Goal: Submit feedback/report problem: Submit feedback/report problem

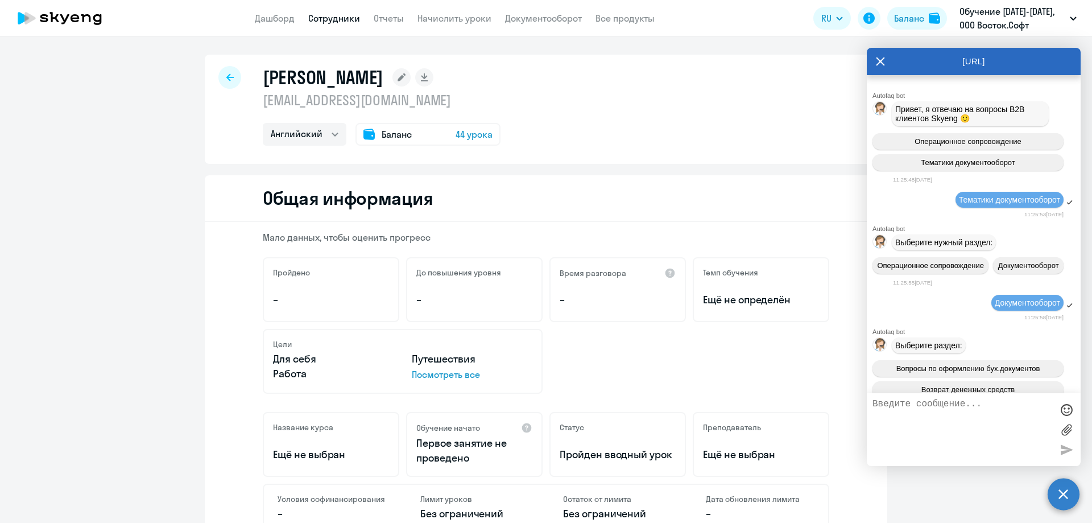
select select "english"
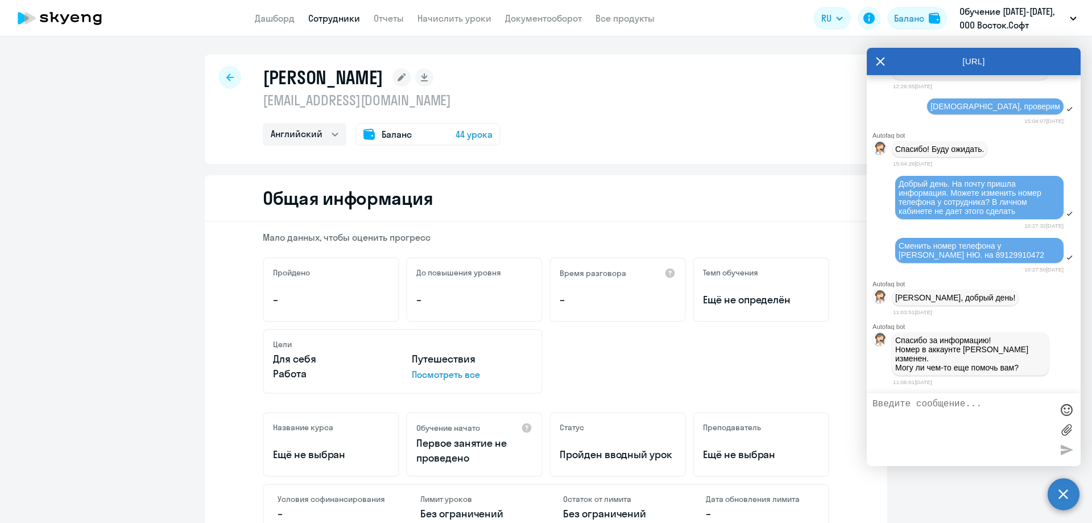
click at [929, 403] on textarea at bounding box center [963, 429] width 180 height 61
type textarea "спасибо"
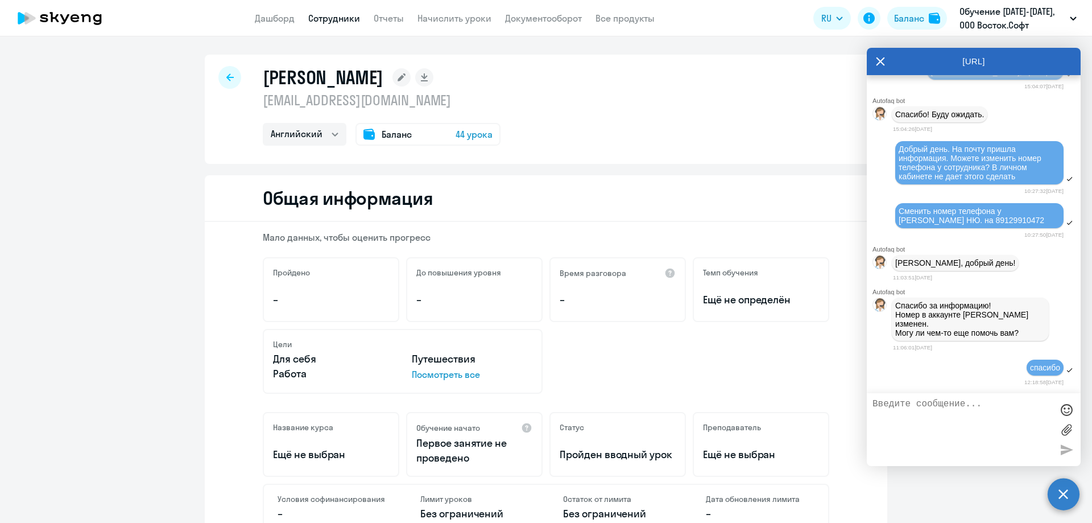
scroll to position [16565, 0]
click at [271, 14] on link "Дашборд" at bounding box center [275, 18] width 40 height 11
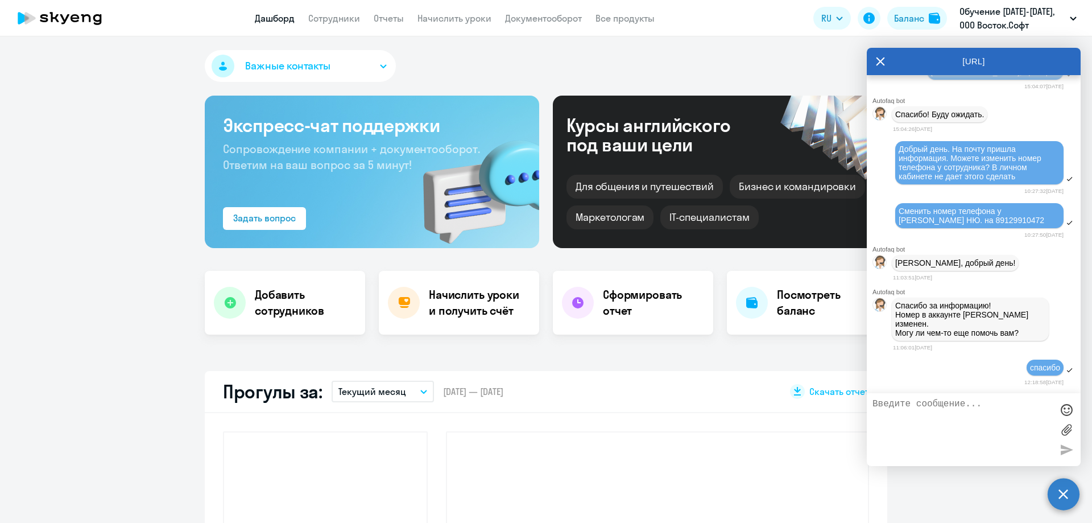
select select "30"
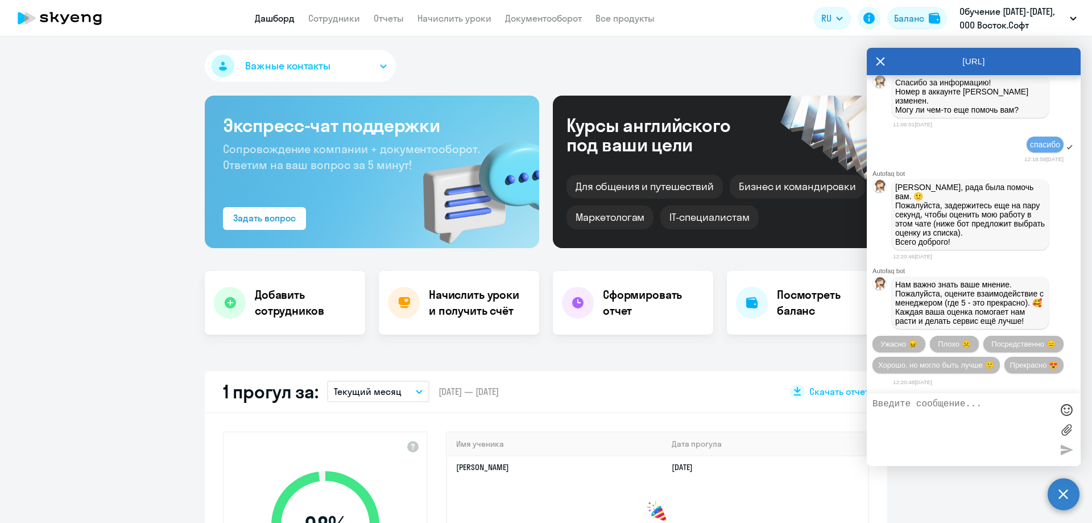
scroll to position [16825, 0]
click at [337, 17] on link "Сотрудники" at bounding box center [334, 18] width 52 height 11
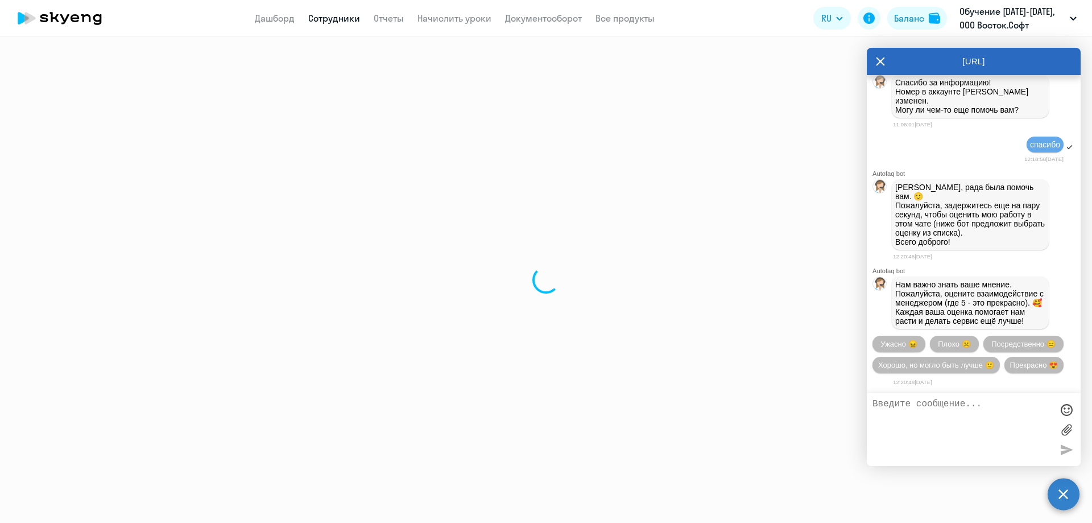
select select "30"
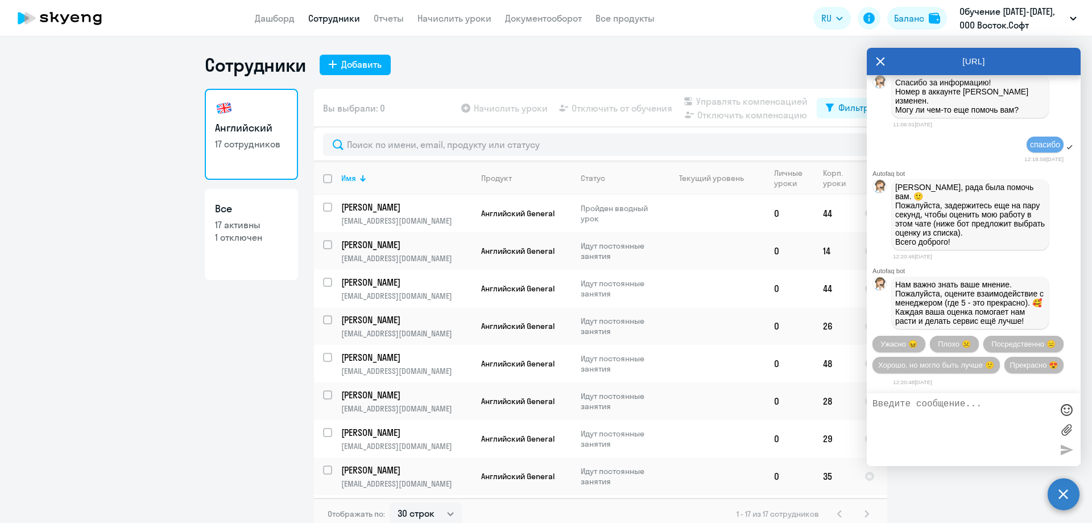
scroll to position [16768, 0]
click at [882, 57] on icon at bounding box center [880, 61] width 9 height 27
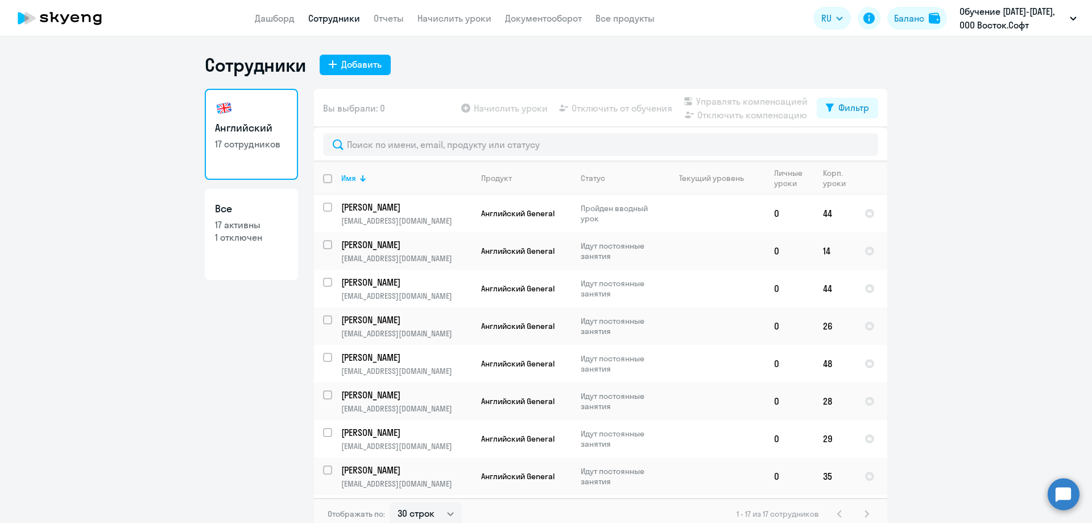
click at [1039, 289] on ng-component "Сотрудники Добавить Английский 17 сотрудников Все 17 активны 1 отключен Вы выбр…" at bounding box center [546, 291] width 1092 height 476
click at [279, 19] on link "Дашборд" at bounding box center [275, 18] width 40 height 11
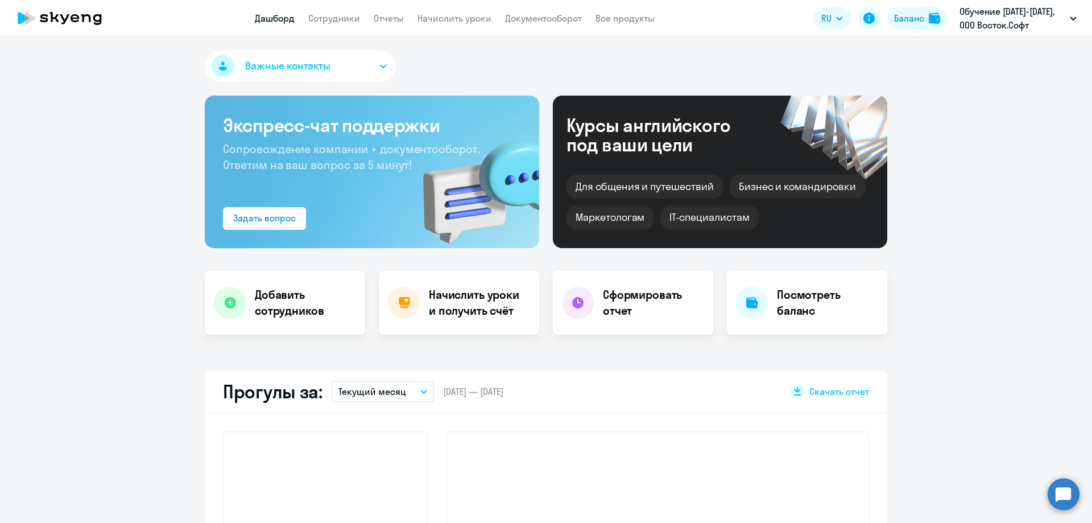
select select "30"
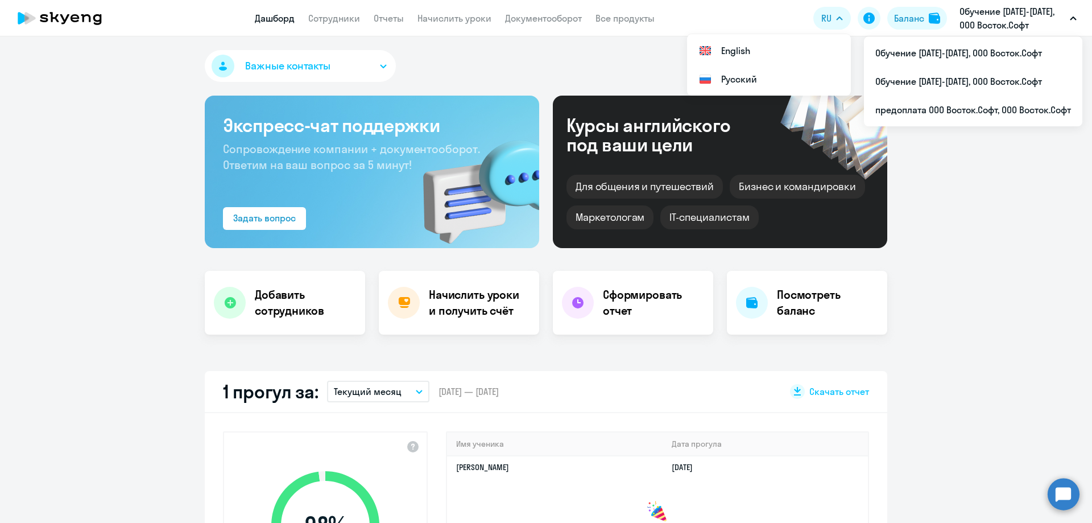
click at [1076, 15] on button "Обучение [DATE]-[DATE], ООО Восток.Софт" at bounding box center [1018, 18] width 129 height 27
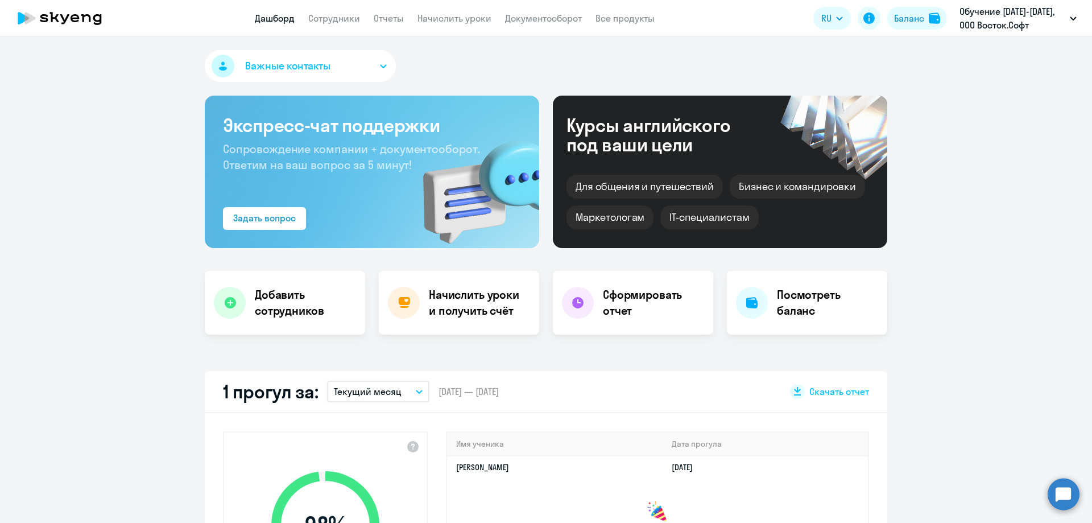
click at [1076, 15] on button "Обучение [DATE]-[DATE], ООО Восток.Софт" at bounding box center [1018, 18] width 129 height 27
click at [540, 69] on div "Важные контакты" at bounding box center [546, 68] width 683 height 36
click at [329, 21] on link "Сотрудники" at bounding box center [334, 18] width 52 height 11
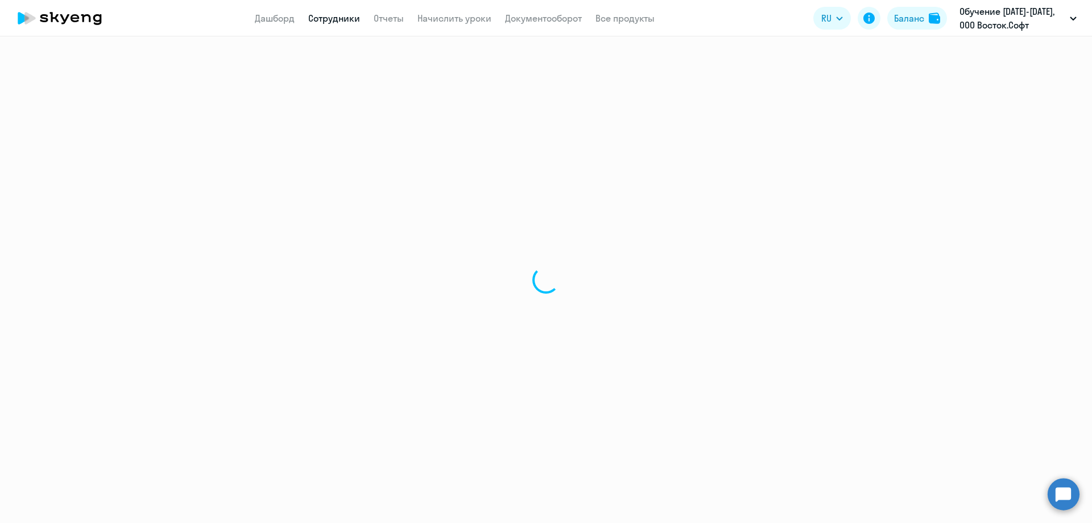
select select "30"
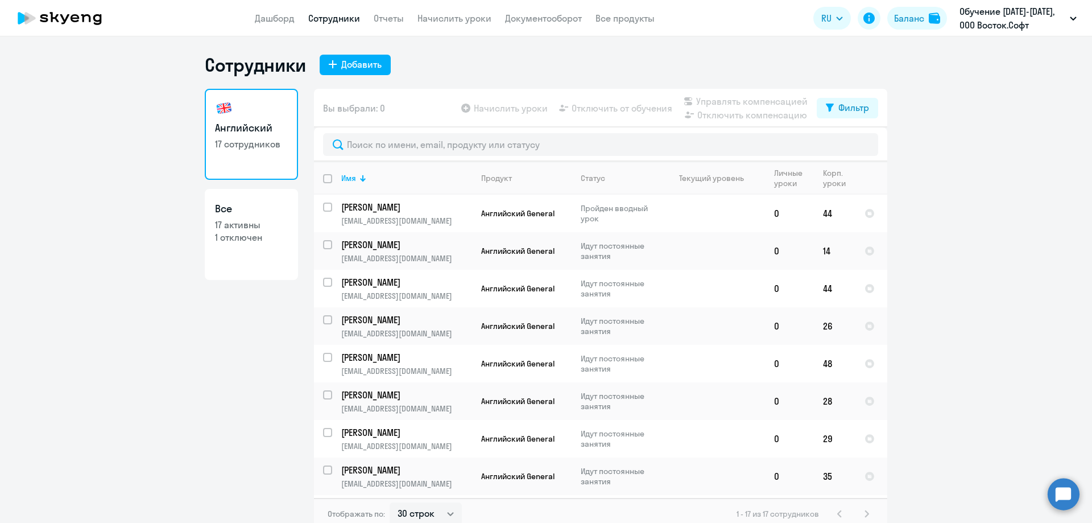
click at [1060, 499] on circle at bounding box center [1064, 494] width 32 height 32
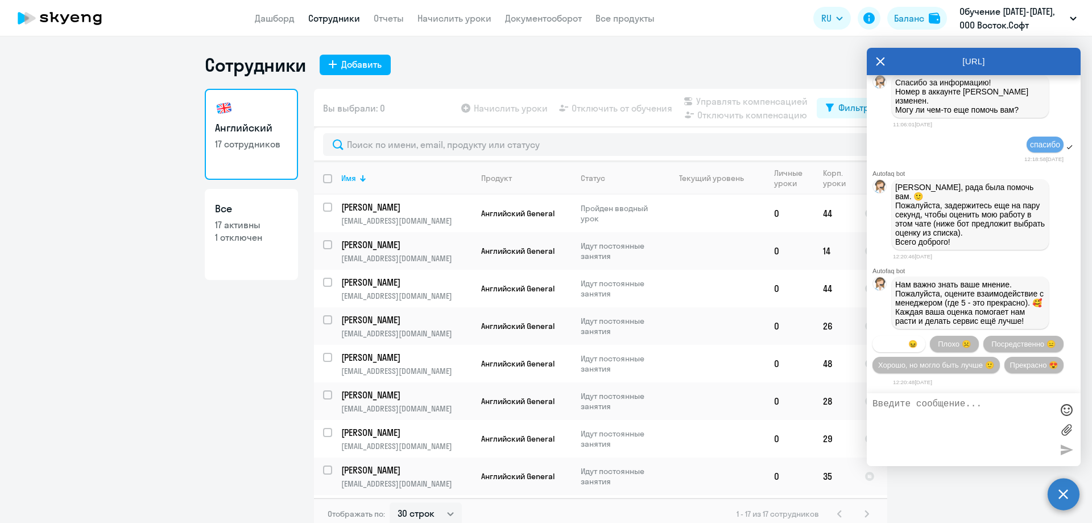
scroll to position [16934, 0]
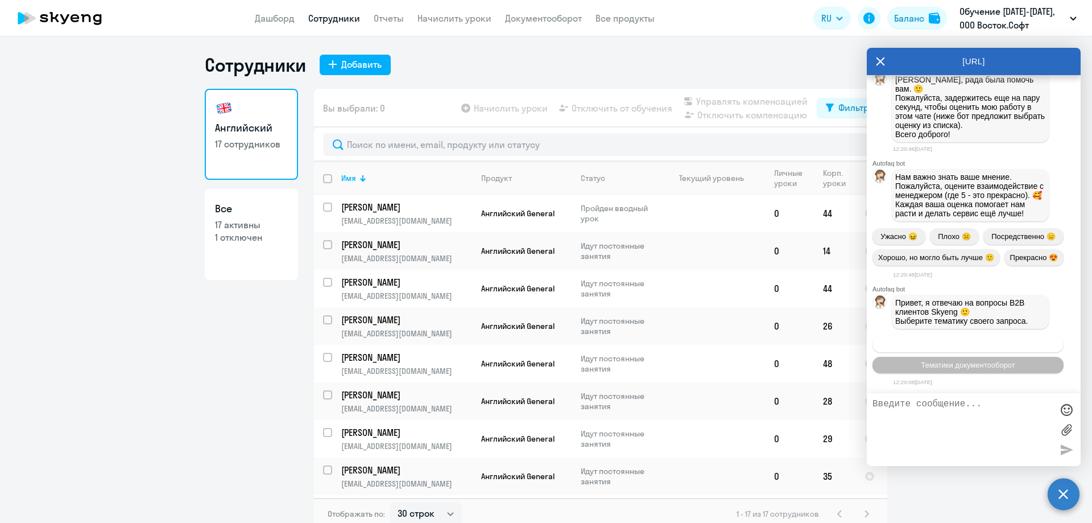
click at [915, 341] on span "Операционное сопровождение" at bounding box center [968, 344] width 107 height 9
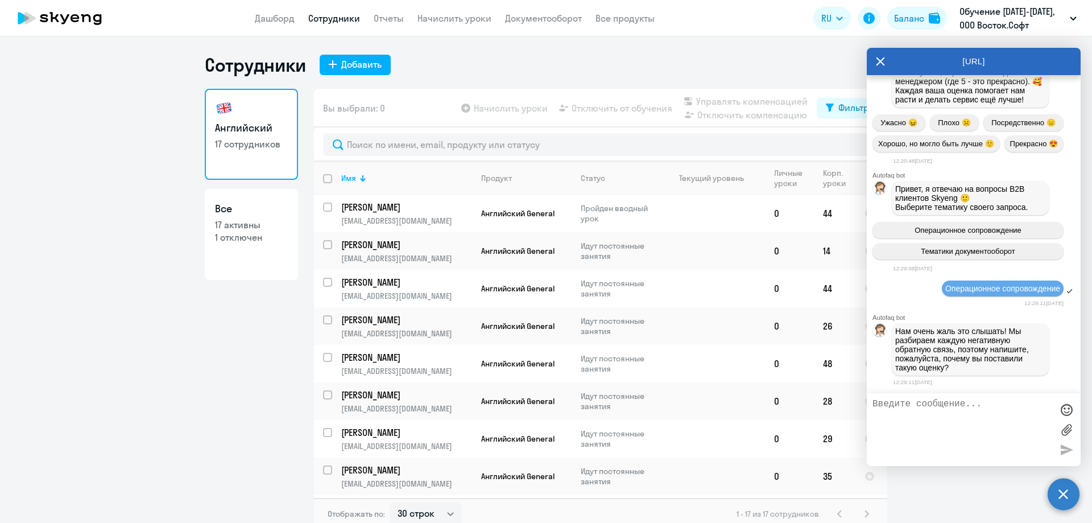
scroll to position [17048, 0]
click at [905, 410] on textarea at bounding box center [963, 429] width 180 height 61
type textarea "В вашем приложении у [PERSON_NAME] не отображаются уроки. Выбрать преподавателя…"
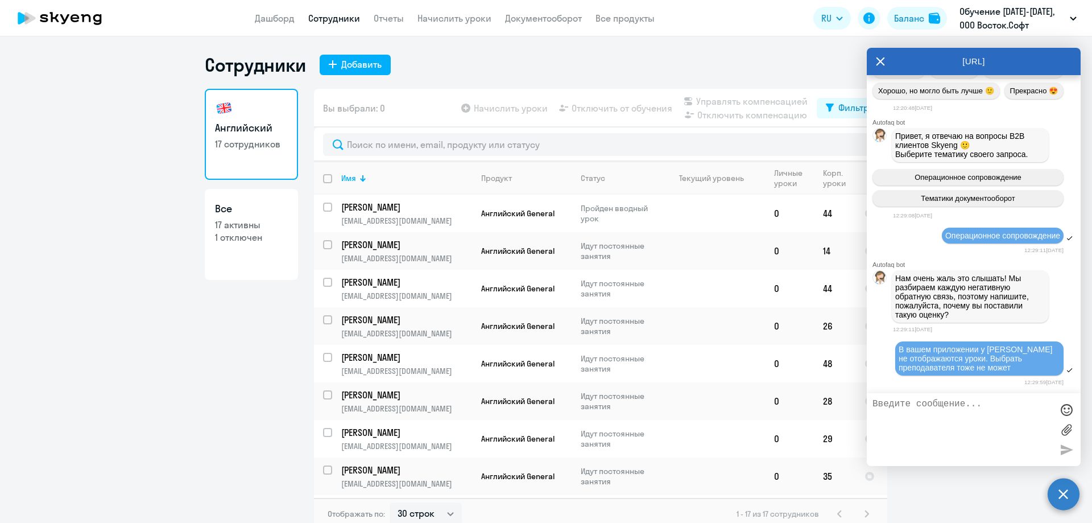
scroll to position [17101, 0]
click at [49, 14] on icon at bounding box center [60, 18] width 100 height 28
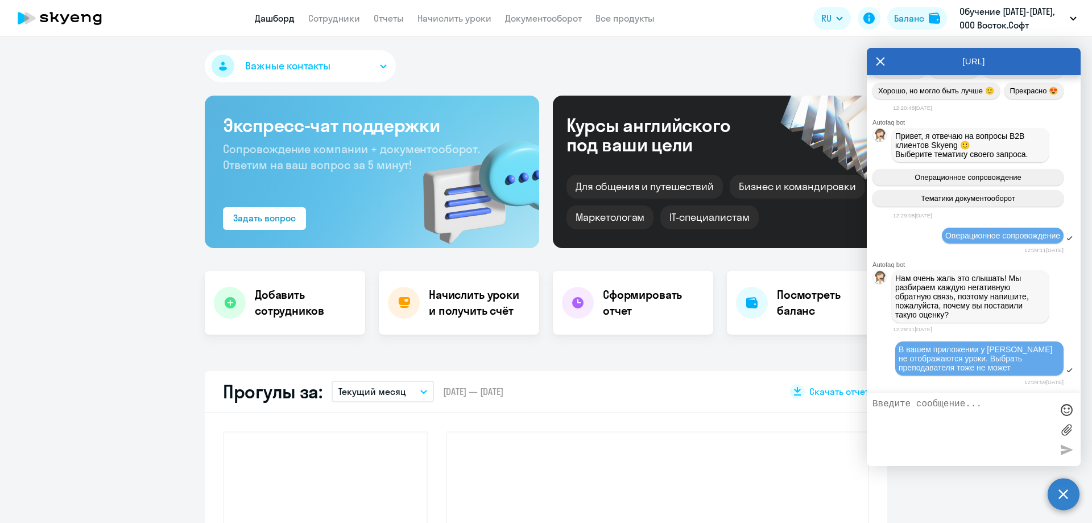
select select "30"
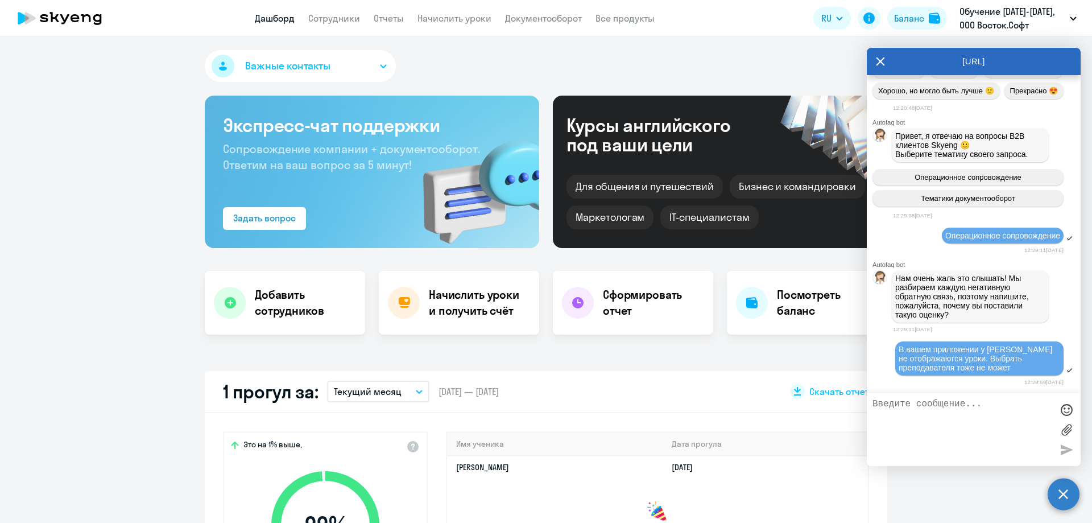
click at [365, 63] on button "Важные контакты" at bounding box center [300, 66] width 191 height 32
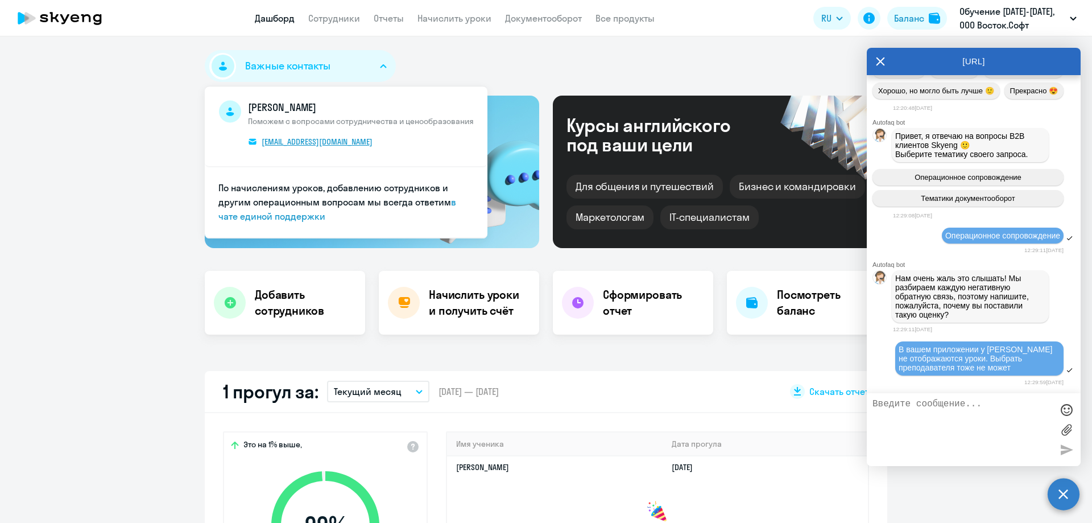
drag, startPoint x: 380, startPoint y: 142, endPoint x: 259, endPoint y: 141, distance: 121.2
click at [259, 141] on span "[PERSON_NAME] Поможем с вопросами сотрудничества и ценообразования [EMAIL_ADDRE…" at bounding box center [361, 126] width 226 height 52
copy span "[EMAIL_ADDRESS][DOMAIN_NAME]"
drag, startPoint x: 326, startPoint y: 107, endPoint x: 242, endPoint y: 108, distance: 84.2
click at [242, 108] on span "[PERSON_NAME] Поможем с вопросами сотрудничества и ценообразования [EMAIL_ADDRE…" at bounding box center [345, 126] width 255 height 52
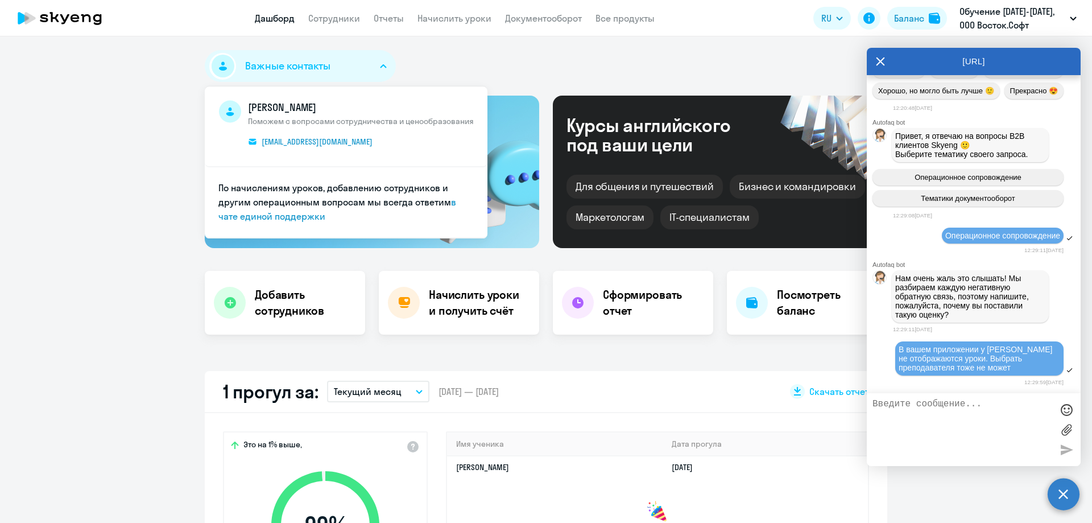
copy span "[PERSON_NAME]"
click at [878, 63] on icon at bounding box center [880, 61] width 9 height 27
